Goal: Complete application form

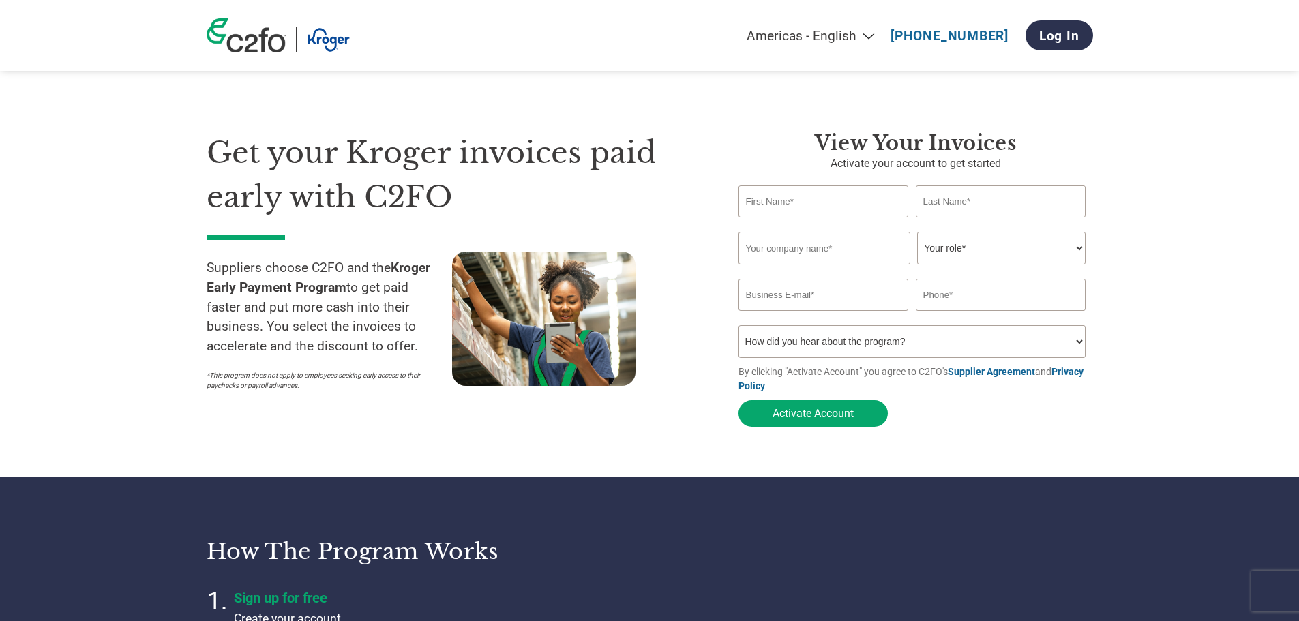
click at [801, 204] on input "text" at bounding box center [824, 201] width 170 height 32
type input "[PERSON_NAME]"
click at [833, 250] on input "text" at bounding box center [825, 248] width 172 height 33
type input "Heritage Brands of Ohio, LLC"
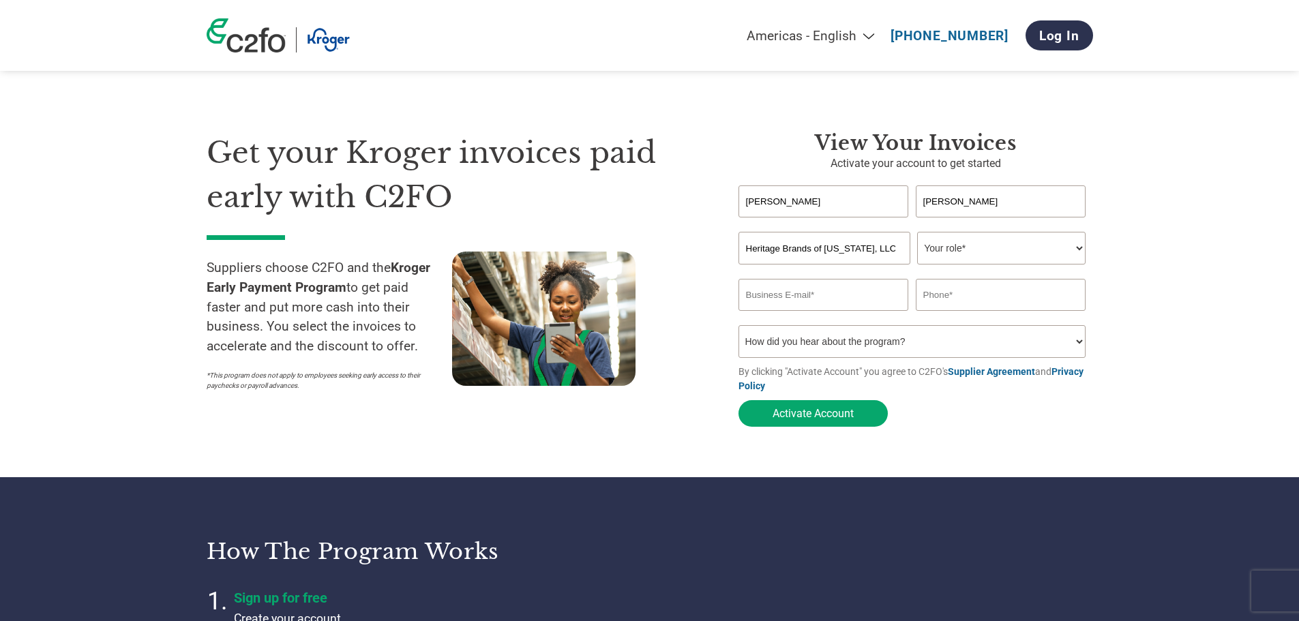
click at [1079, 250] on select "Your role* CFO Controller Credit Manager Finance Director Treasurer CEO Preside…" at bounding box center [1001, 248] width 168 height 33
select select "CFO"
click at [917, 233] on select "Your role* CFO Controller Credit Manager Finance Director Treasurer CEO Preside…" at bounding box center [1001, 248] width 168 height 33
click at [842, 301] on input "email" at bounding box center [824, 295] width 170 height 32
type input "dheffernan@heritagebrandsllc.com"
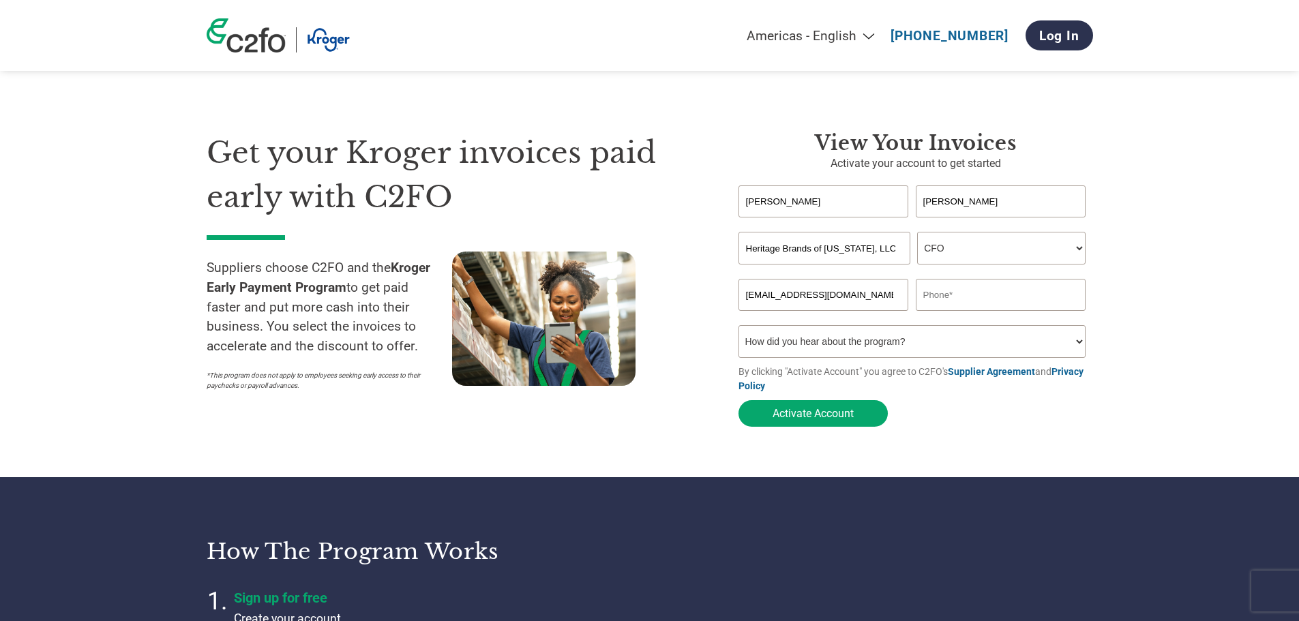
type input "4405190200"
click at [1078, 347] on select "How did you hear about the program? Received a letter Email Social Media Online…" at bounding box center [913, 341] width 348 height 33
select select "Other"
click at [739, 329] on select "How did you hear about the program? Received a letter Email Social Media Online…" at bounding box center [913, 341] width 348 height 33
click at [847, 417] on button "Activate Account" at bounding box center [813, 413] width 149 height 27
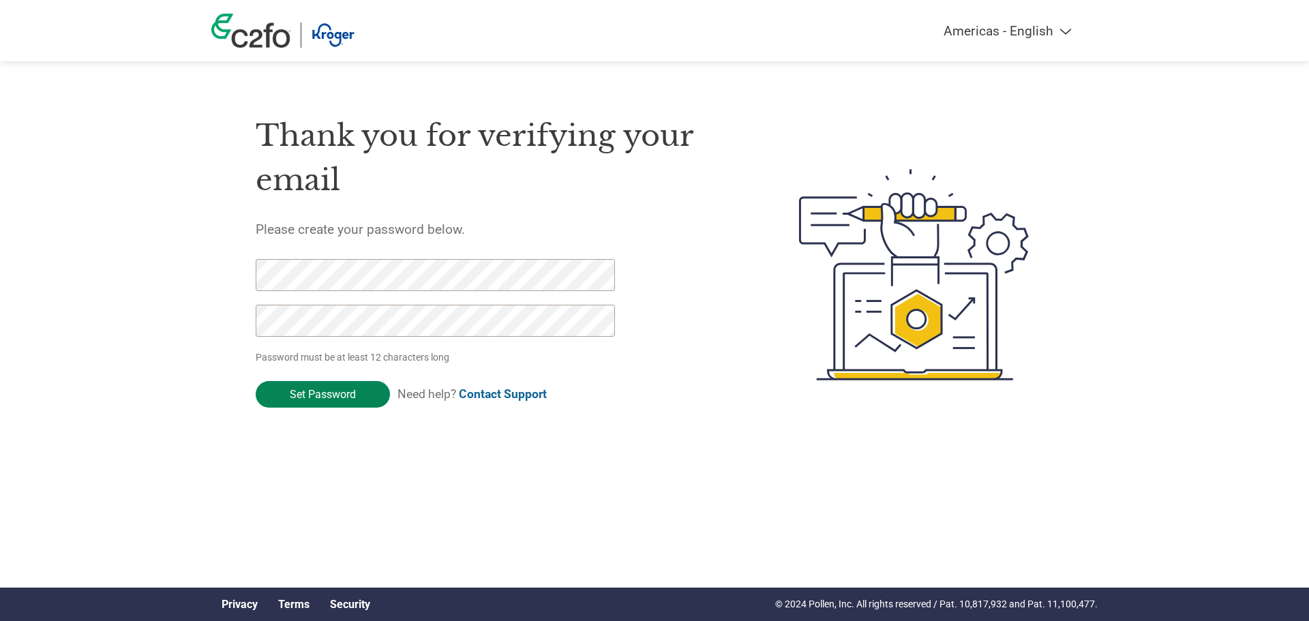
click at [337, 393] on input "Set Password" at bounding box center [323, 394] width 134 height 27
